Goal: Obtain resource: Download file/media

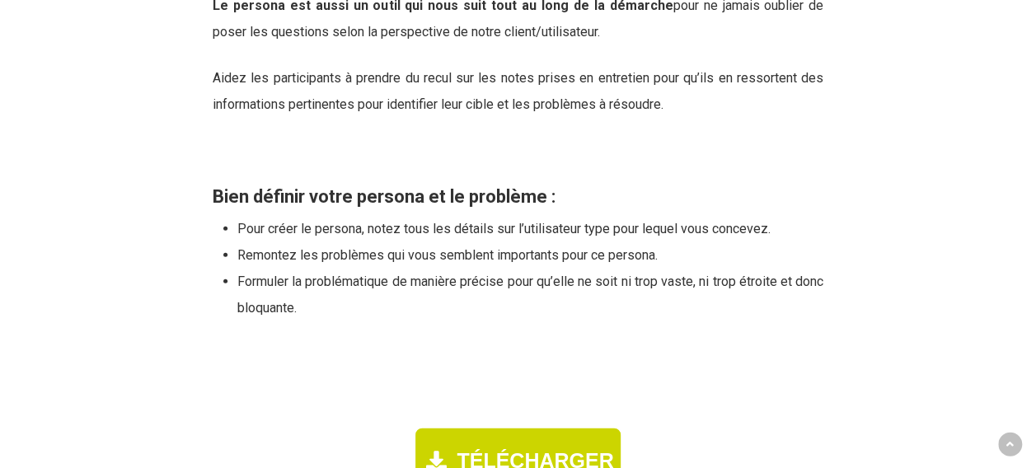
scroll to position [2060, 0]
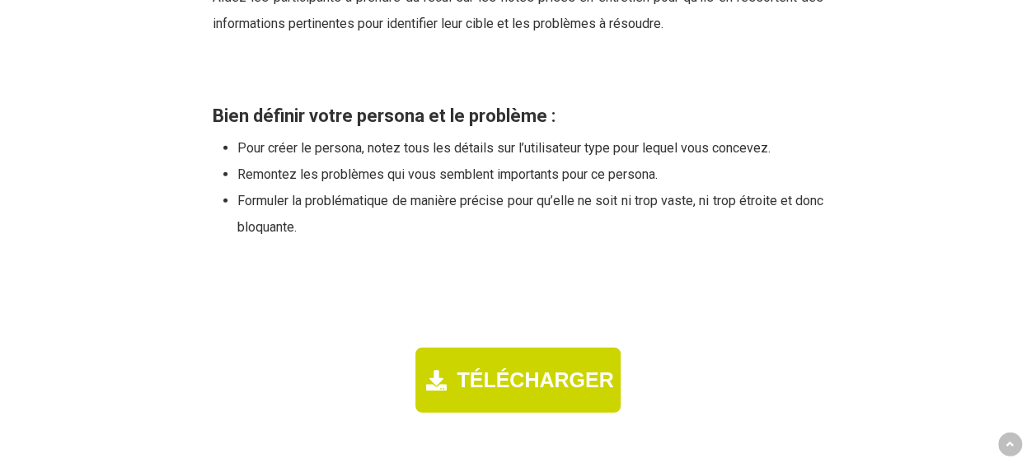
click at [508, 368] on span "TÉLÉCHARGER" at bounding box center [534, 380] width 157 height 24
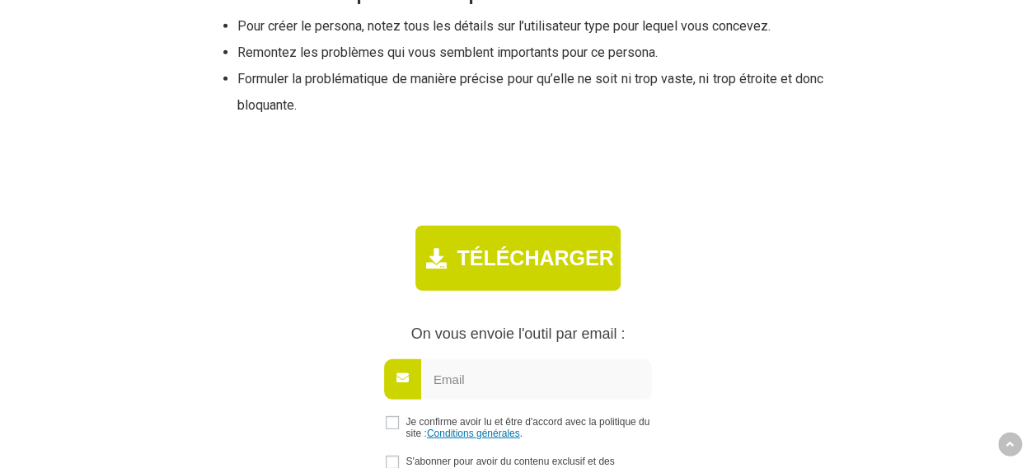
scroll to position [2292, 0]
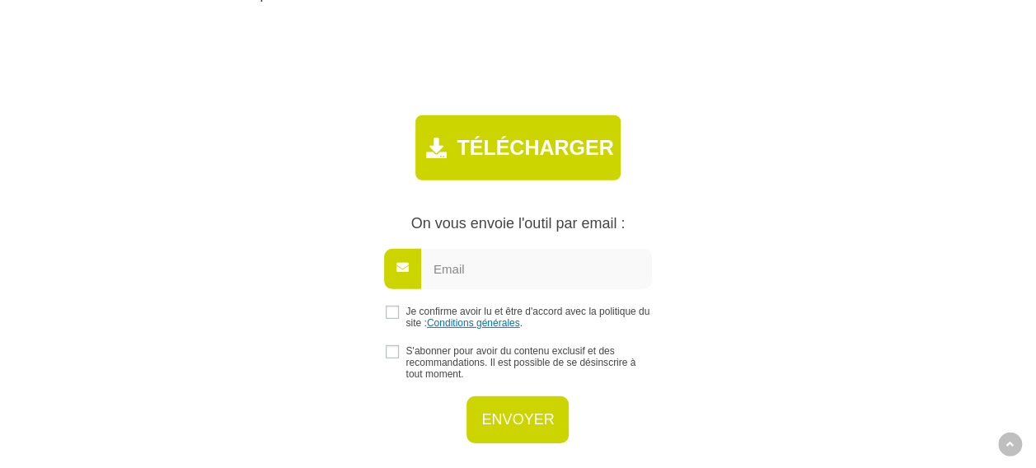
click at [469, 249] on input "email" at bounding box center [536, 269] width 231 height 40
type input "[PERSON_NAME].masson"
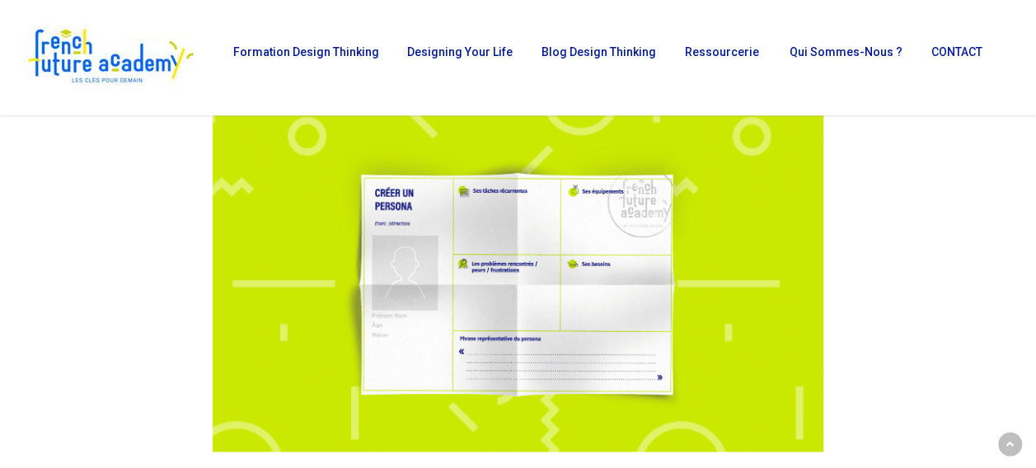
scroll to position [1071, 0]
